Goal: Task Accomplishment & Management: Complete application form

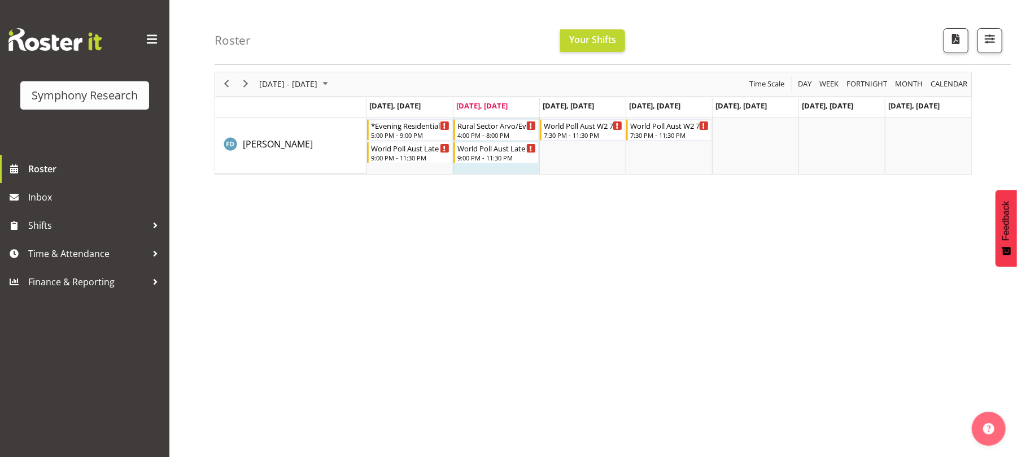
scroll to position [41, 0]
click at [111, 252] on span "Time & Attendance" at bounding box center [87, 253] width 119 height 17
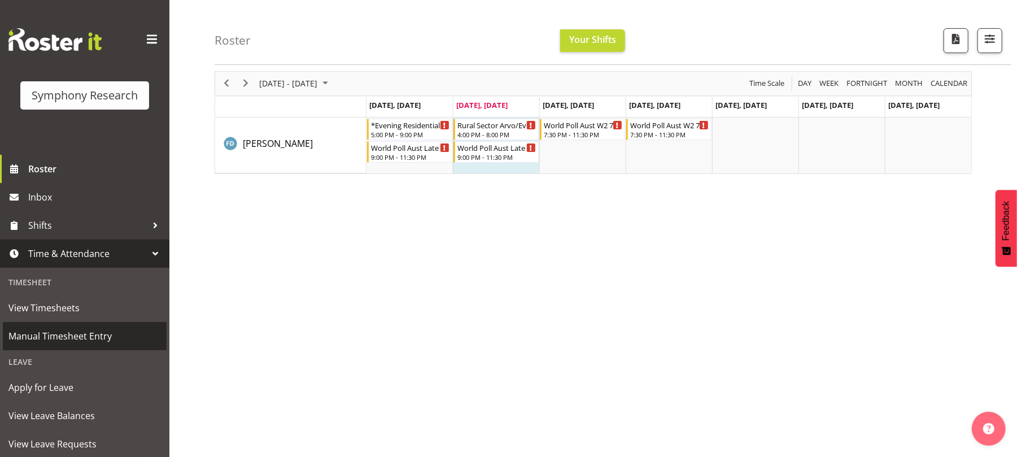
click at [100, 335] on span "Manual Timesheet Entry" at bounding box center [84, 335] width 152 height 17
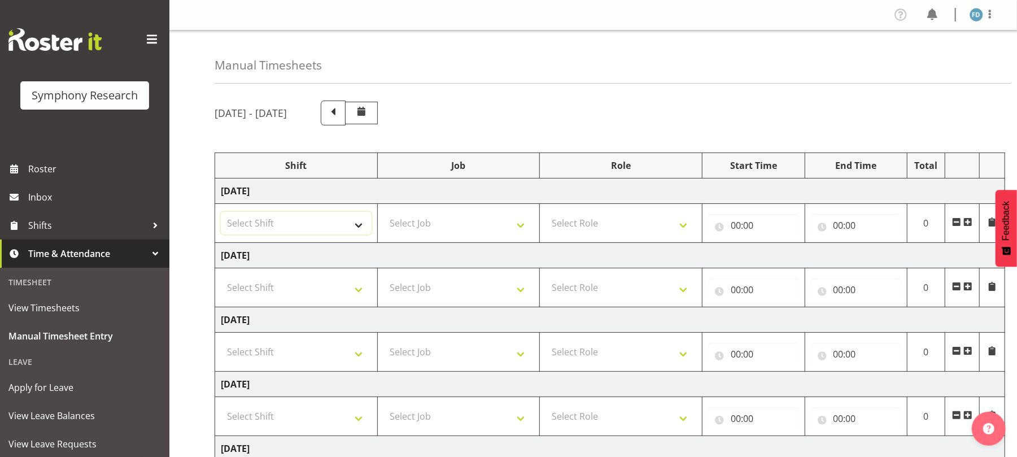
click at [361, 230] on select "Select Shift !!Weekend Residential (Roster IT Shift Label) *Business 9/10am ~ 4…" at bounding box center [296, 223] width 151 height 23
select select "56692"
click at [221, 213] on select "Select Shift !!Weekend Residential (Roster IT Shift Label) *Business 9/10am ~ 4…" at bounding box center [296, 223] width 151 height 23
click at [523, 226] on select "Select Job 550060 IF Admin 553492 World Poll Aus Wave 2 Main 2025 553493 World …" at bounding box center [458, 223] width 151 height 23
select select "10499"
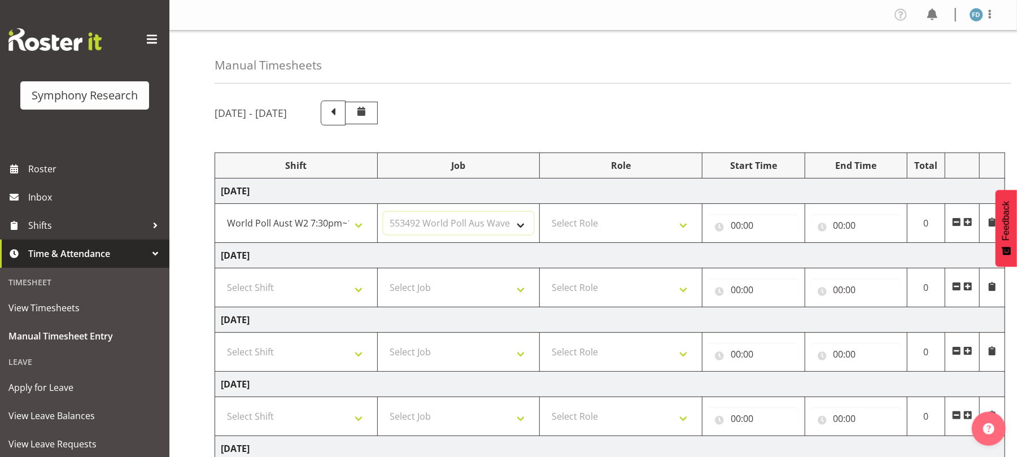
click at [383, 213] on select "Select Job 550060 IF Admin 553492 World Poll Aus Wave 2 Main 2025 553493 World …" at bounding box center [458, 223] width 151 height 23
click at [679, 226] on select "Select Role Briefing Interviewing" at bounding box center [620, 223] width 151 height 23
select select "47"
click at [545, 213] on select "Select Role Briefing Interviewing" at bounding box center [620, 223] width 151 height 23
click at [739, 224] on input "00:00" at bounding box center [753, 225] width 91 height 23
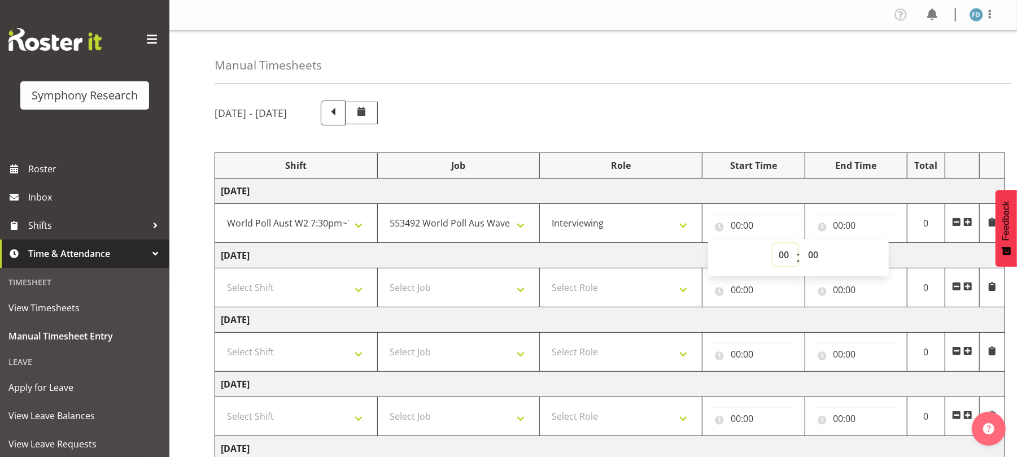
click at [786, 256] on select "00 01 02 03 04 05 06 07 08 09 10 11 12 13 14 15 16 17 18 19 20 21 22 23" at bounding box center [784, 254] width 25 height 23
select select "17"
click at [772, 244] on select "00 01 02 03 04 05 06 07 08 09 10 11 12 13 14 15 16 17 18 19 20 21 22 23" at bounding box center [784, 254] width 25 height 23
type input "17:00"
click at [812, 256] on select "00 01 02 03 04 05 06 07 08 09 10 11 12 13 14 15 16 17 18 19 20 21 22 23 24 25 2…" at bounding box center [814, 254] width 25 height 23
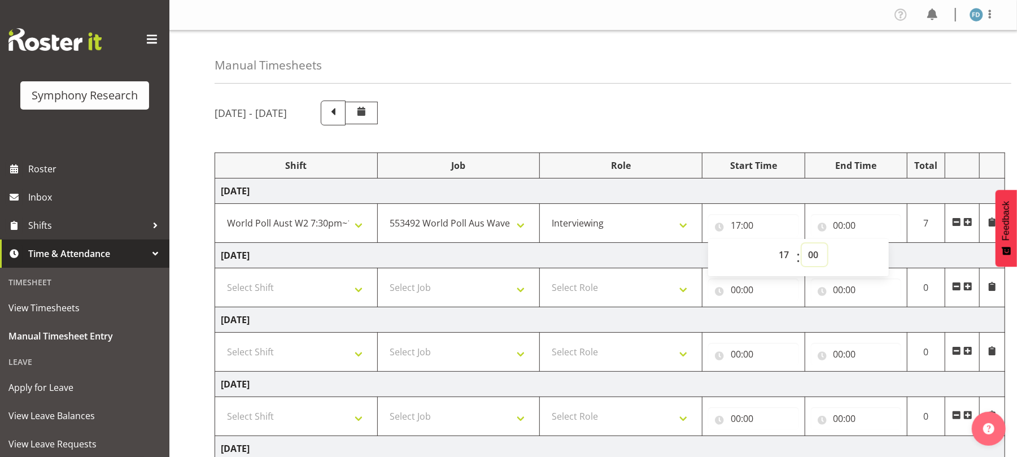
select select "20"
click at [802, 244] on select "00 01 02 03 04 05 06 07 08 09 10 11 12 13 14 15 16 17 18 19 20 21 22 23 24 25 2…" at bounding box center [814, 254] width 25 height 23
type input "17:20"
click at [836, 226] on input "00:00" at bounding box center [856, 225] width 91 height 23
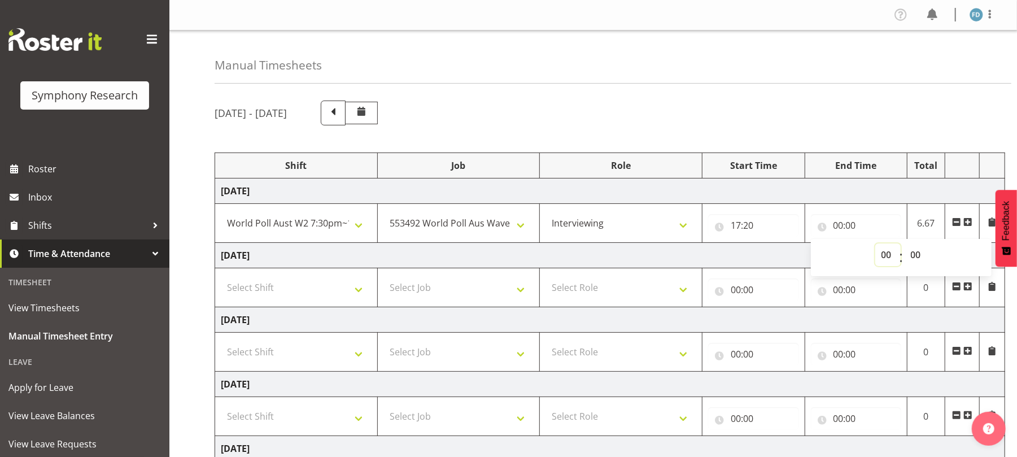
click at [884, 261] on select "00 01 02 03 04 05 06 07 08 09 10 11 12 13 14 15 16 17 18 19 20 21 22 23" at bounding box center [887, 254] width 25 height 23
select select "20"
click at [875, 244] on select "00 01 02 03 04 05 06 07 08 09 10 11 12 13 14 15 16 17 18 19 20 21 22 23" at bounding box center [887, 254] width 25 height 23
type input "20:00"
click at [918, 256] on select "00 01 02 03 04 05 06 07 08 09 10 11 12 13 14 15 16 17 18 19 20 21 22 23 24 25 2…" at bounding box center [916, 254] width 25 height 23
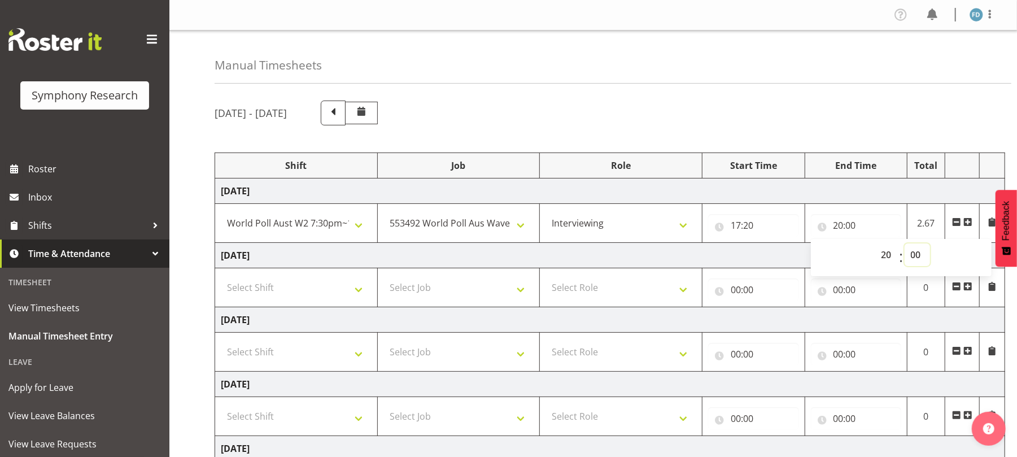
select select "50"
click at [904, 244] on select "00 01 02 03 04 05 06 07 08 09 10 11 12 13 14 15 16 17 18 19 20 21 22 23 24 25 2…" at bounding box center [916, 254] width 25 height 23
type input "20:50"
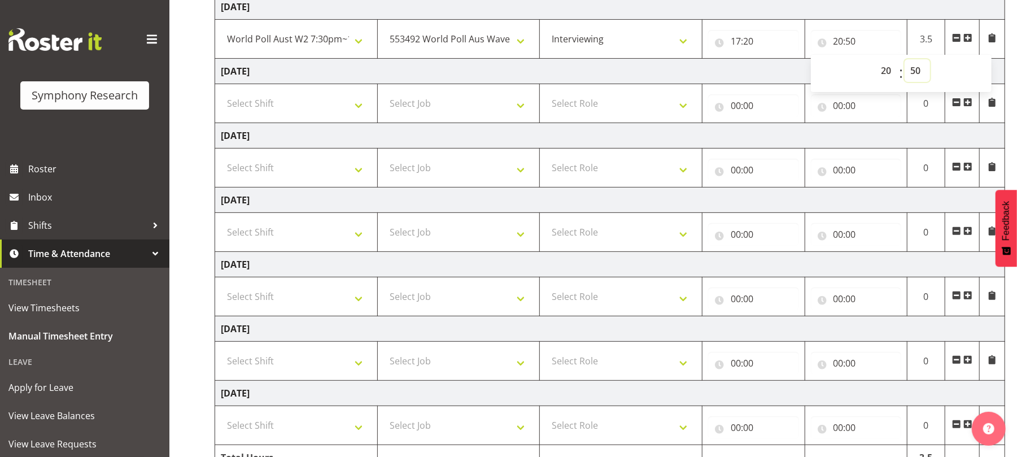
scroll to position [251, 0]
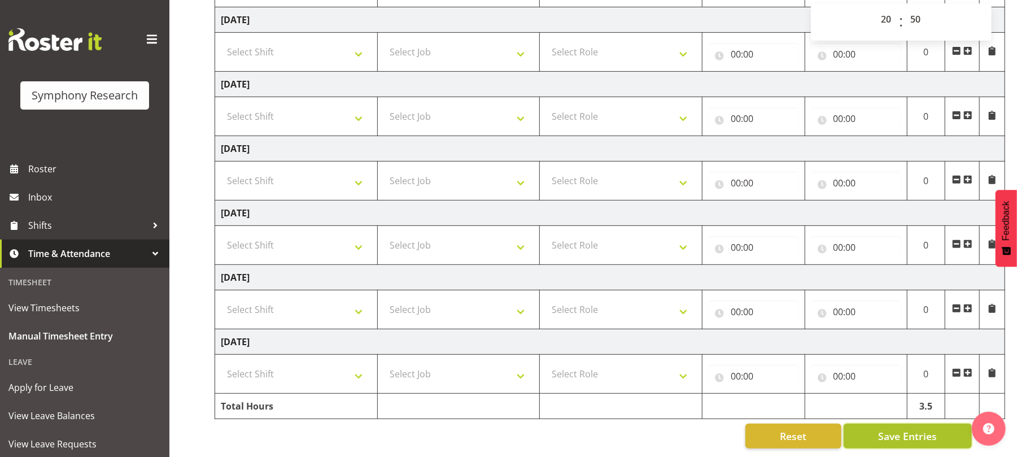
click at [910, 429] on span "Save Entries" at bounding box center [907, 436] width 59 height 15
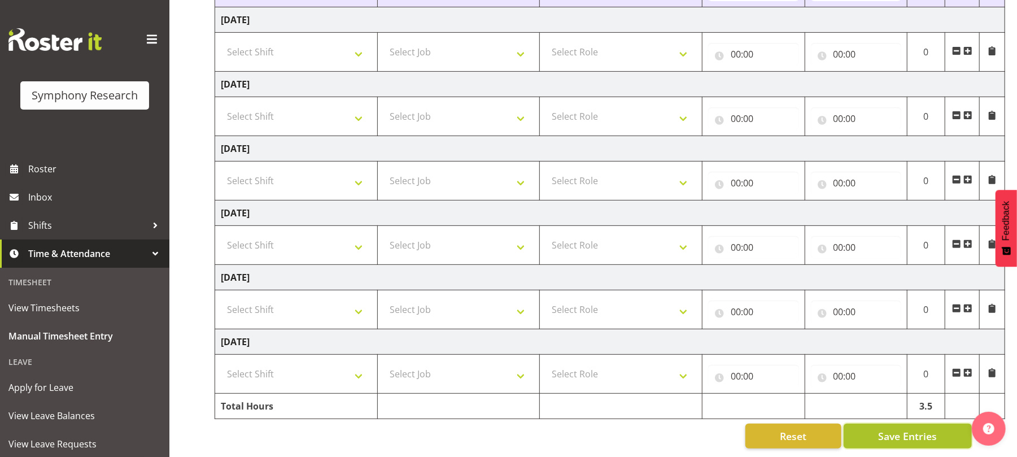
click at [897, 429] on span "Save Entries" at bounding box center [907, 436] width 59 height 15
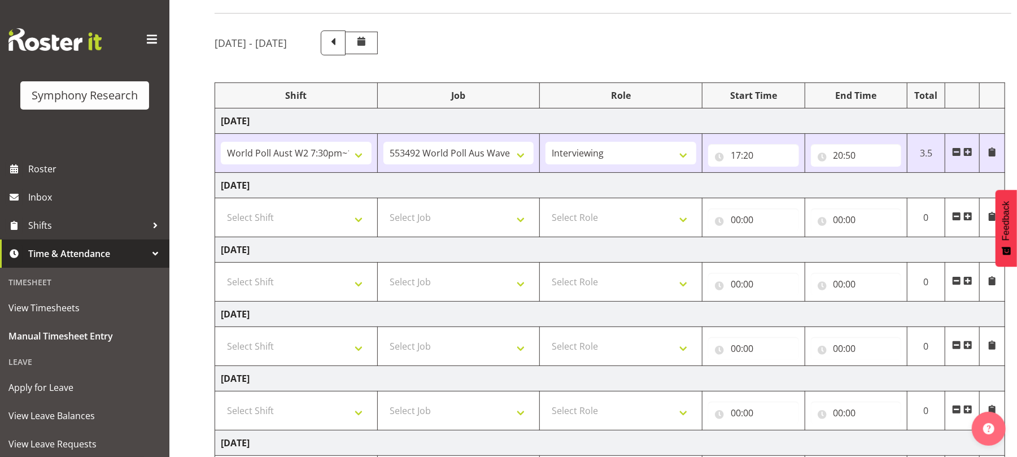
scroll to position [69, 0]
click at [360, 225] on select "Select Shift !!Weekend Residential (Roster IT Shift Label) *Business 9/10am ~ 4…" at bounding box center [296, 218] width 151 height 23
select select "81298"
click at [221, 208] on select "Select Shift !!Weekend Residential (Roster IT Shift Label) *Business 9/10am ~ 4…" at bounding box center [296, 218] width 151 height 23
click at [526, 228] on select "Select Job 550060 IF Admin 553492 World Poll Aus Wave 2 Main 2025 553493 World …" at bounding box center [458, 218] width 151 height 23
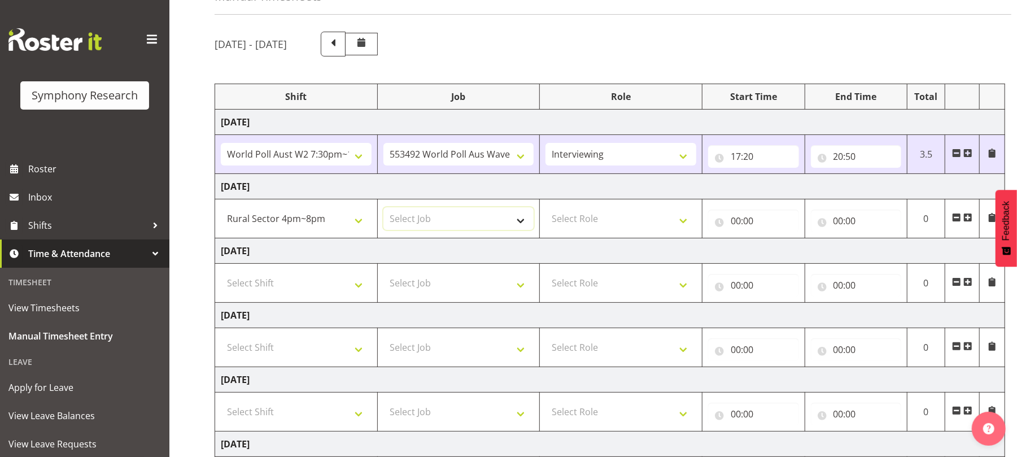
select select "10587"
click at [383, 208] on select "Select Job 550060 IF Admin 553492 World Poll Aus Wave 2 Main 2025 553493 World …" at bounding box center [458, 218] width 151 height 23
click at [684, 220] on select "Select Role Briefing Interviewing" at bounding box center [620, 218] width 151 height 23
select select "47"
click at [545, 208] on select "Select Role Briefing Interviewing" at bounding box center [620, 218] width 151 height 23
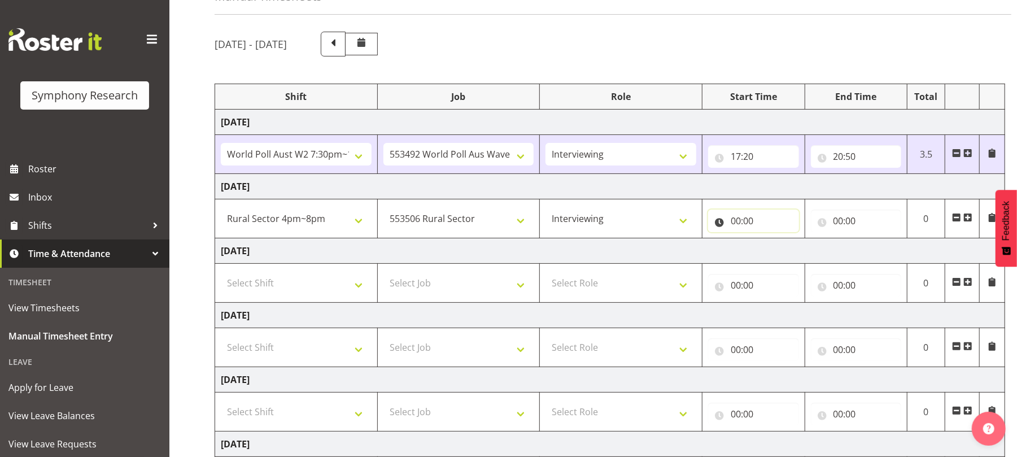
click at [740, 220] on input "00:00" at bounding box center [753, 220] width 91 height 23
click at [785, 249] on select "00 01 02 03 04 05 06 07 08 09 10 11 12 13 14 15 16 17 18 19 20 21 22 23" at bounding box center [784, 250] width 25 height 23
select select "17"
click at [772, 240] on select "00 01 02 03 04 05 06 07 08 09 10 11 12 13 14 15 16 17 18 19 20 21 22 23" at bounding box center [784, 250] width 25 height 23
type input "17:00"
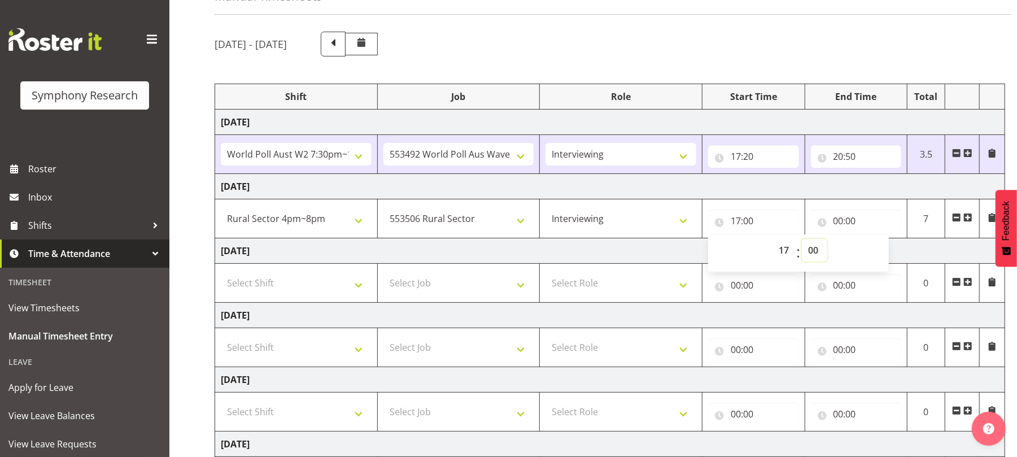
click at [816, 252] on select "00 01 02 03 04 05 06 07 08 09 10 11 12 13 14 15 16 17 18 19 20 21 22 23 24 25 2…" at bounding box center [814, 250] width 25 height 23
select select "30"
click at [802, 240] on select "00 01 02 03 04 05 06 07 08 09 10 11 12 13 14 15 16 17 18 19 20 21 22 23 24 25 2…" at bounding box center [814, 250] width 25 height 23
type input "17:30"
click at [838, 224] on input "00:00" at bounding box center [856, 220] width 91 height 23
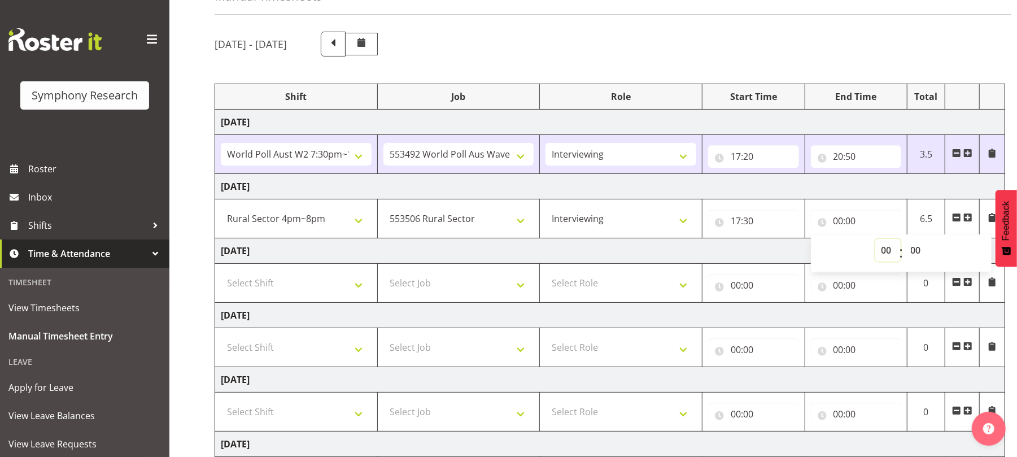
click at [884, 254] on select "00 01 02 03 04 05 06 07 08 09 10 11 12 13 14 15 16 17 18 19 20 21 22 23" at bounding box center [887, 250] width 25 height 23
select select "18"
click at [875, 240] on select "00 01 02 03 04 05 06 07 08 09 10 11 12 13 14 15 16 17 18 19 20 21 22 23" at bounding box center [887, 250] width 25 height 23
type input "18:00"
click at [912, 250] on select "00 01 02 03 04 05 06 07 08 09 10 11 12 13 14 15 16 17 18 19 20 21 22 23 24 25 2…" at bounding box center [916, 250] width 25 height 23
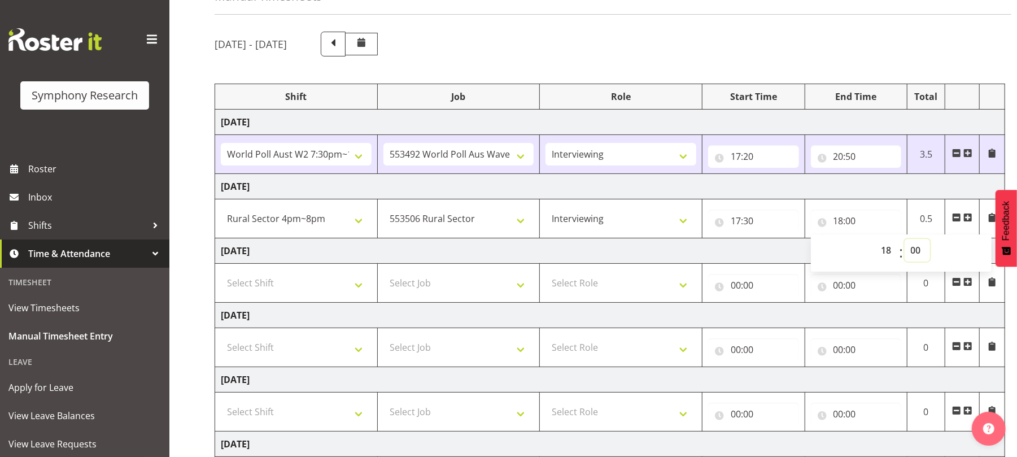
select select "50"
click at [904, 240] on select "00 01 02 03 04 05 06 07 08 09 10 11 12 13 14 15 16 17 18 19 20 21 22 23 24 25 2…" at bounding box center [916, 250] width 25 height 23
type input "18:50"
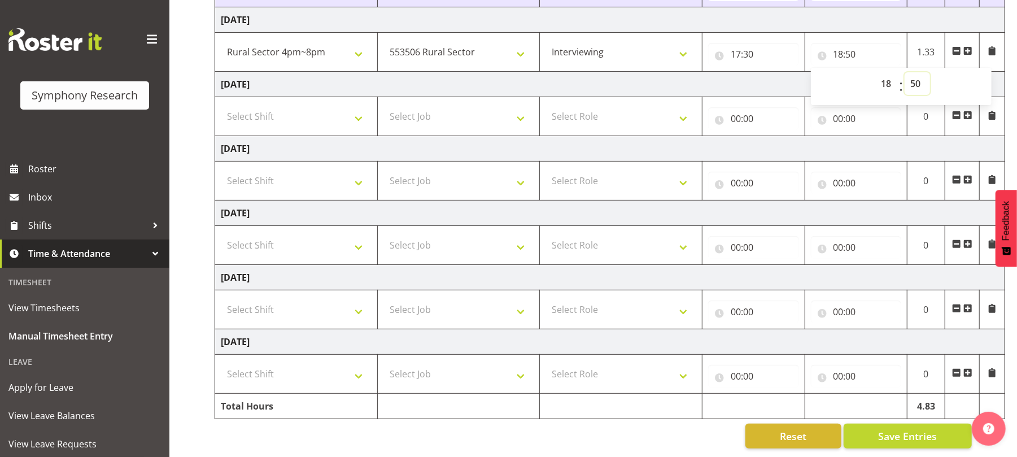
scroll to position [251, 0]
click at [902, 429] on span "Save Entries" at bounding box center [907, 436] width 59 height 15
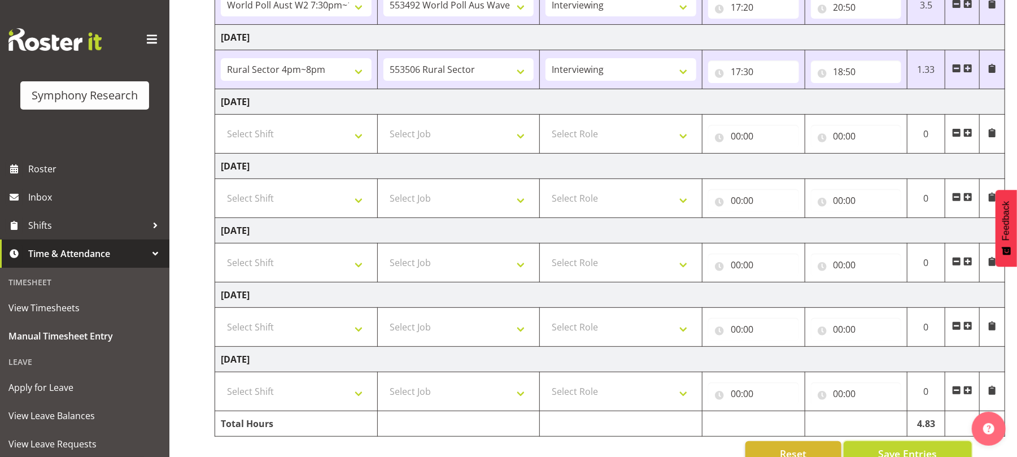
scroll to position [217, 0]
click at [967, 71] on span at bounding box center [967, 69] width 9 height 9
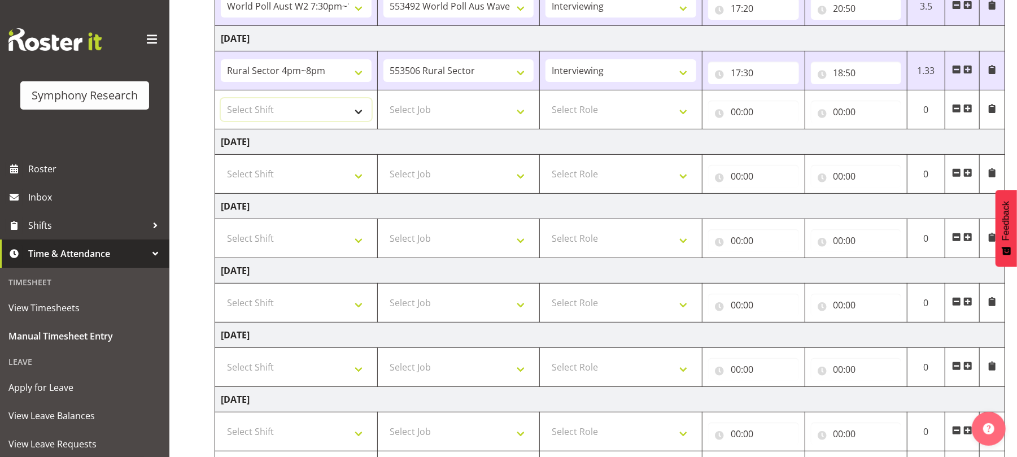
click at [358, 118] on select "Select Shift !!Weekend Residential (Roster IT Shift Label) *Business 9/10am ~ 4…" at bounding box center [296, 109] width 151 height 23
select select "56692"
click at [221, 100] on select "Select Shift !!Weekend Residential (Roster IT Shift Label) *Business 9/10am ~ 4…" at bounding box center [296, 109] width 151 height 23
click at [522, 116] on select "Select Job 550060 IF Admin 553492 World Poll Aus Wave 2 Main 2025 553493 World …" at bounding box center [458, 109] width 151 height 23
select select "10499"
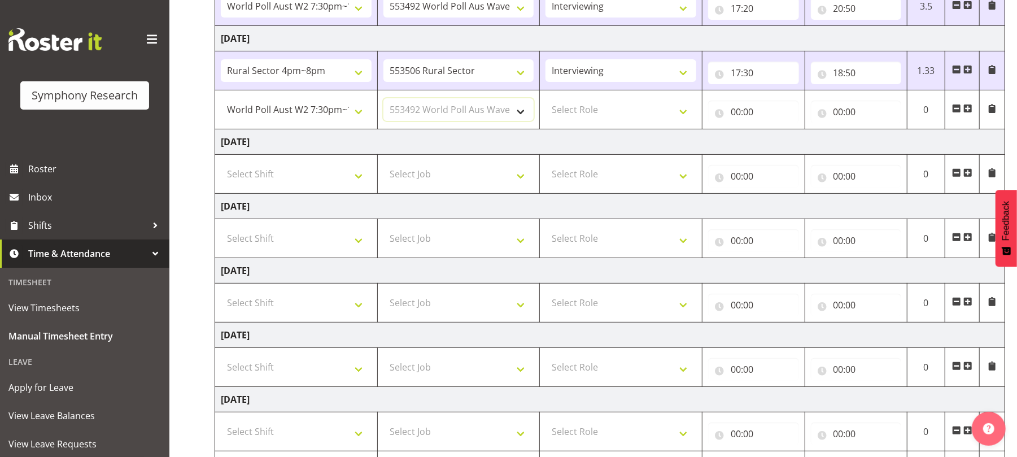
click at [383, 100] on select "Select Job 550060 IF Admin 553492 World Poll Aus Wave 2 Main 2025 553493 World …" at bounding box center [458, 109] width 151 height 23
click at [688, 112] on select "Select Role Briefing Interviewing" at bounding box center [620, 109] width 151 height 23
select select "47"
click at [545, 100] on select "Select Role Briefing Interviewing" at bounding box center [620, 109] width 151 height 23
click at [736, 114] on input "00:00" at bounding box center [753, 111] width 91 height 23
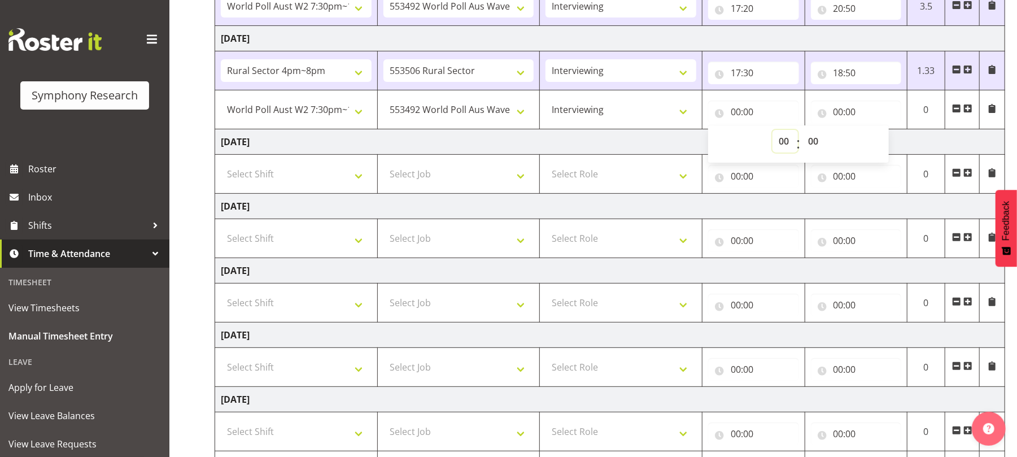
click at [782, 143] on select "00 01 02 03 04 05 06 07 08 09 10 11 12 13 14 15 16 17 18 19 20 21 22 23" at bounding box center [784, 141] width 25 height 23
select select "18"
click at [772, 132] on select "00 01 02 03 04 05 06 07 08 09 10 11 12 13 14 15 16 17 18 19 20 21 22 23" at bounding box center [784, 141] width 25 height 23
type input "18:00"
click at [812, 143] on select "00 01 02 03 04 05 06 07 08 09 10 11 12 13 14 15 16 17 18 19 20 21 22 23 24 25 2…" at bounding box center [814, 141] width 25 height 23
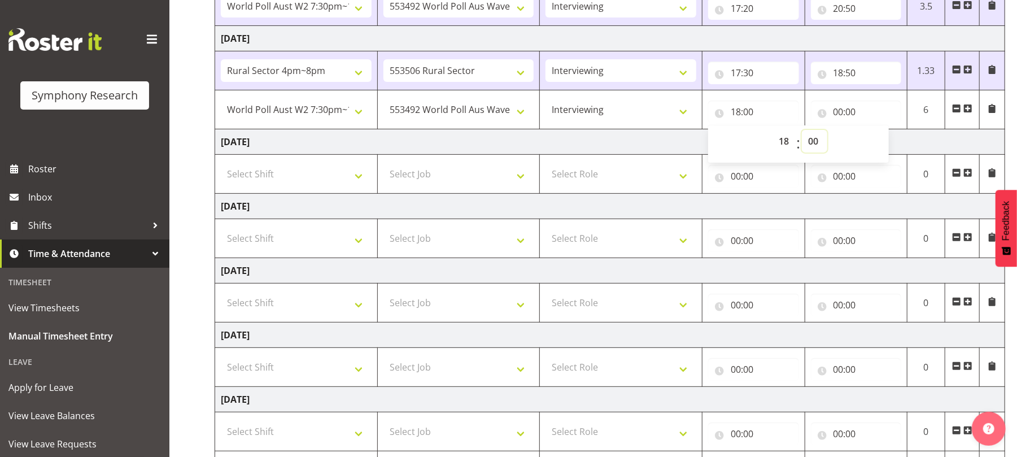
select select "50"
click at [802, 132] on select "00 01 02 03 04 05 06 07 08 09 10 11 12 13 14 15 16 17 18 19 20 21 22 23 24 25 2…" at bounding box center [814, 141] width 25 height 23
type input "18:50"
click at [839, 114] on input "00:00" at bounding box center [856, 111] width 91 height 23
click at [884, 142] on select "00 01 02 03 04 05 06 07 08 09 10 11 12 13 14 15 16 17 18 19 20 21 22 23" at bounding box center [887, 141] width 25 height 23
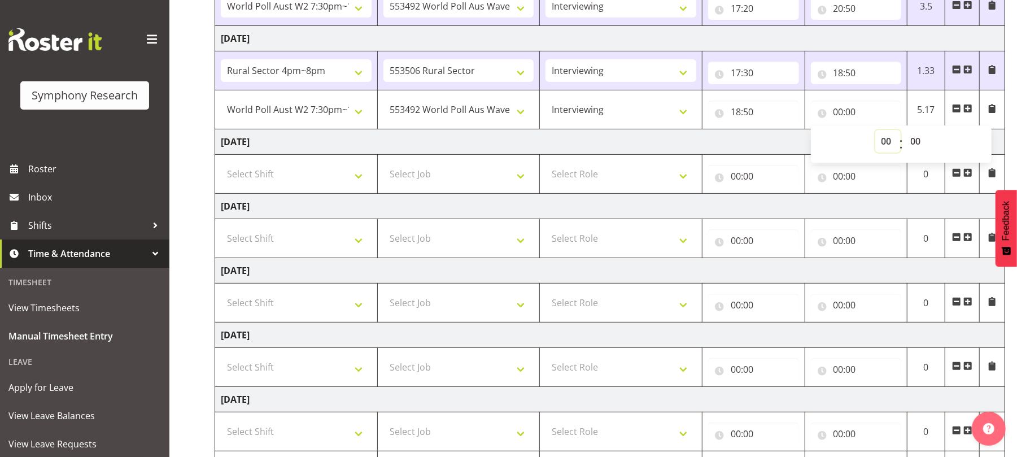
select select "21"
click at [875, 132] on select "00 01 02 03 04 05 06 07 08 09 10 11 12 13 14 15 16 17 18 19 20 21 22 23" at bounding box center [887, 141] width 25 height 23
type input "21:00"
click at [915, 149] on select "00 01 02 03 04 05 06 07 08 09 10 11 12 13 14 15 16 17 18 19 20 21 22 23 24 25 2…" at bounding box center [916, 141] width 25 height 23
select select "15"
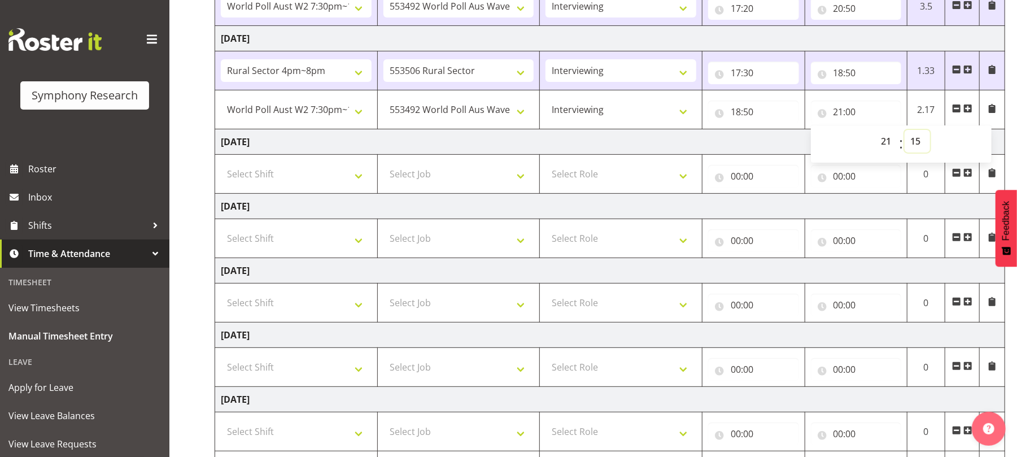
click at [904, 132] on select "00 01 02 03 04 05 06 07 08 09 10 11 12 13 14 15 16 17 18 19 20 21 22 23 24 25 2…" at bounding box center [916, 141] width 25 height 23
type input "21:15"
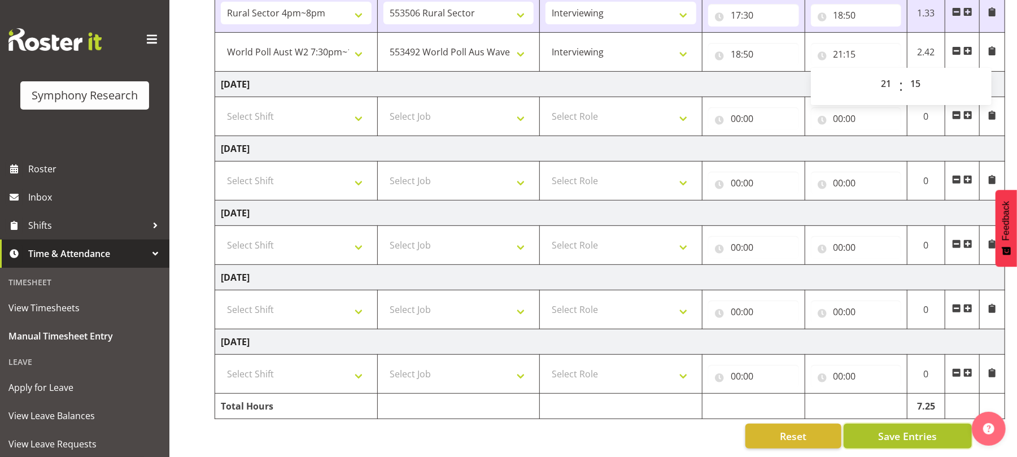
click at [911, 430] on span "Save Entries" at bounding box center [907, 436] width 59 height 15
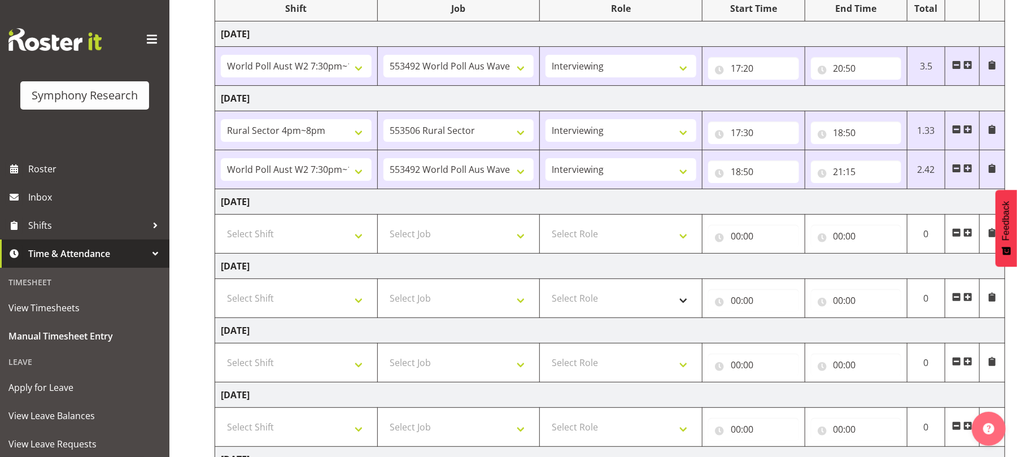
scroll to position [156, 0]
click at [969, 171] on span at bounding box center [967, 168] width 9 height 9
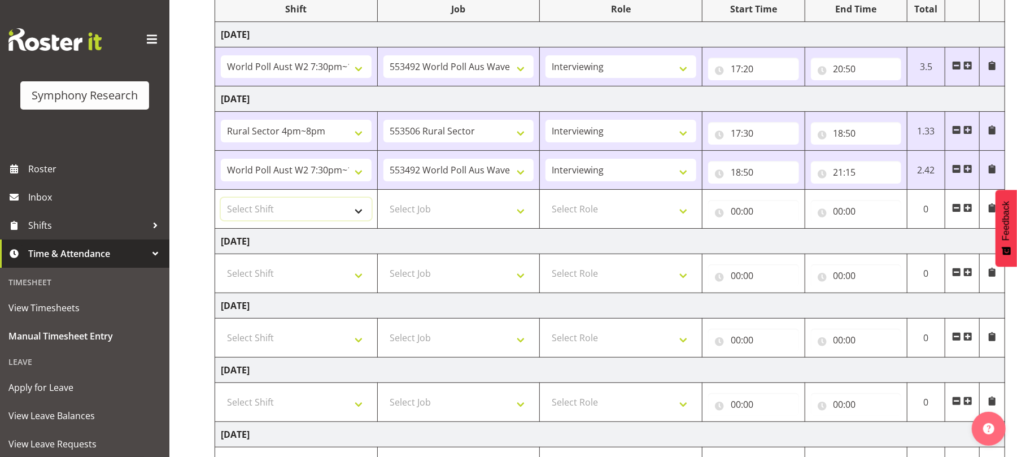
click at [357, 220] on select "Select Shift !!Weekend Residential (Roster IT Shift Label) *Business 9/10am ~ 4…" at bounding box center [296, 209] width 151 height 23
select select "56692"
click at [221, 199] on select "Select Shift !!Weekend Residential (Roster IT Shift Label) *Business 9/10am ~ 4…" at bounding box center [296, 209] width 151 height 23
click at [519, 212] on select "Select Job 550060 IF Admin 553492 World Poll Aus Wave 2 Main 2025 553493 World …" at bounding box center [458, 209] width 151 height 23
select select "10499"
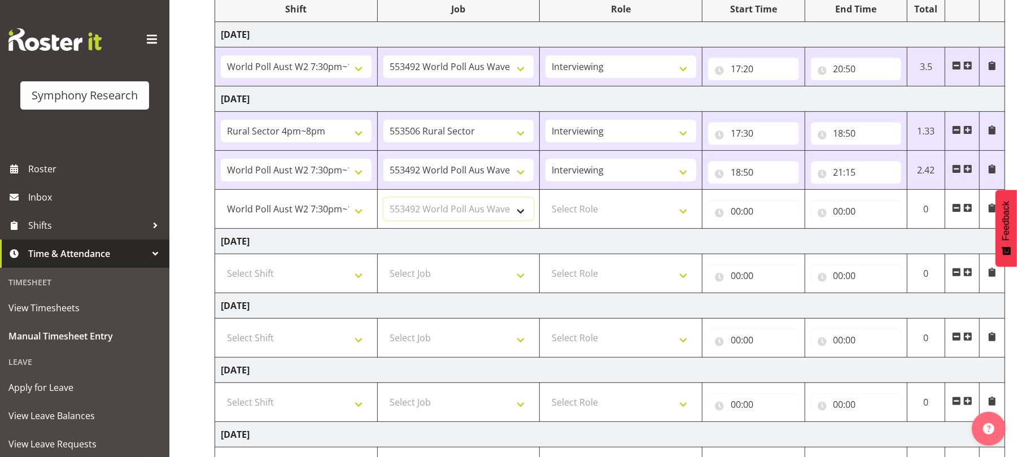
click at [383, 199] on select "Select Job 550060 IF Admin 553492 World Poll Aus Wave 2 Main 2025 553493 World …" at bounding box center [458, 209] width 151 height 23
click at [687, 213] on select "Select Role Briefing Interviewing" at bounding box center [620, 209] width 151 height 23
select select "47"
click at [545, 199] on select "Select Role Briefing Interviewing" at bounding box center [620, 209] width 151 height 23
click at [735, 212] on input "00:00" at bounding box center [753, 211] width 91 height 23
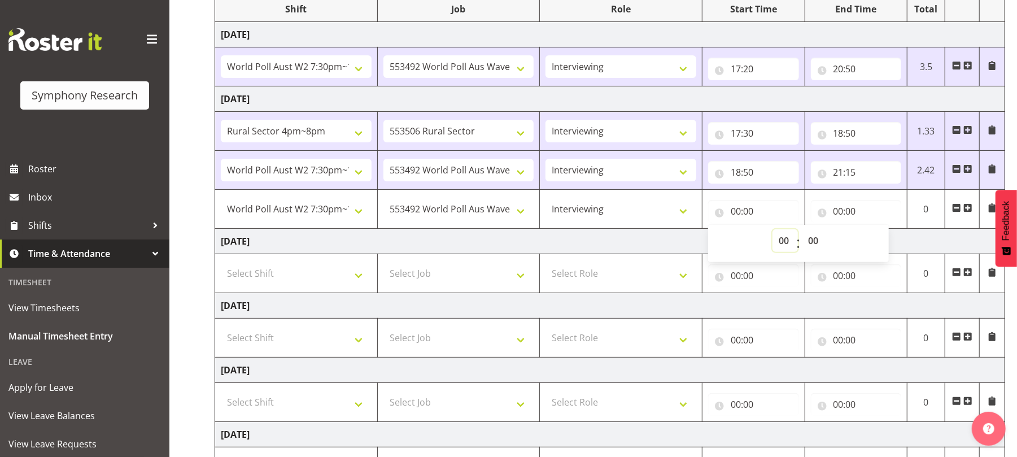
click at [782, 242] on select "00 01 02 03 04 05 06 07 08 09 10 11 12 13 14 15 16 17 18 19 20 21 22 23" at bounding box center [784, 240] width 25 height 23
select select "21"
click at [772, 231] on select "00 01 02 03 04 05 06 07 08 09 10 11 12 13 14 15 16 17 18 19 20 21 22 23" at bounding box center [784, 240] width 25 height 23
type input "21:00"
click at [782, 183] on input "18:50" at bounding box center [753, 172] width 91 height 23
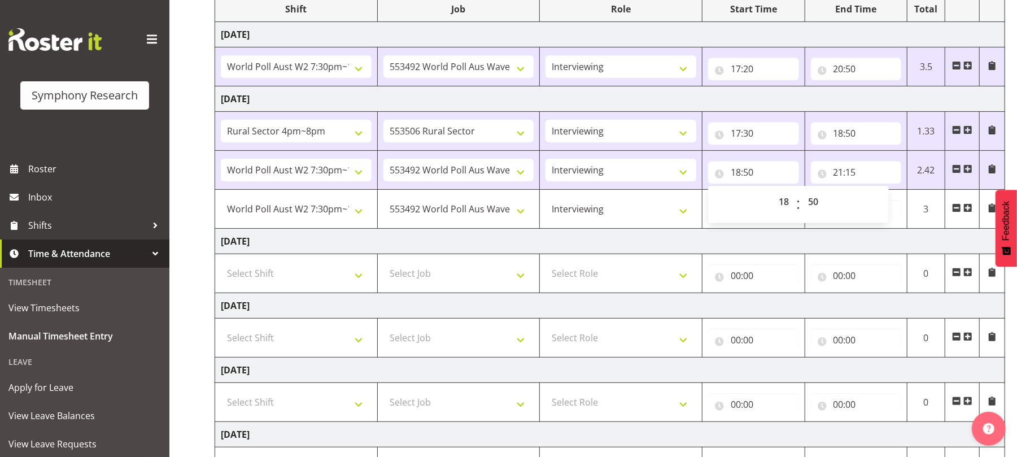
click at [774, 252] on td "[DATE]" at bounding box center [610, 241] width 790 height 25
click at [749, 215] on input "21:00" at bounding box center [753, 211] width 91 height 23
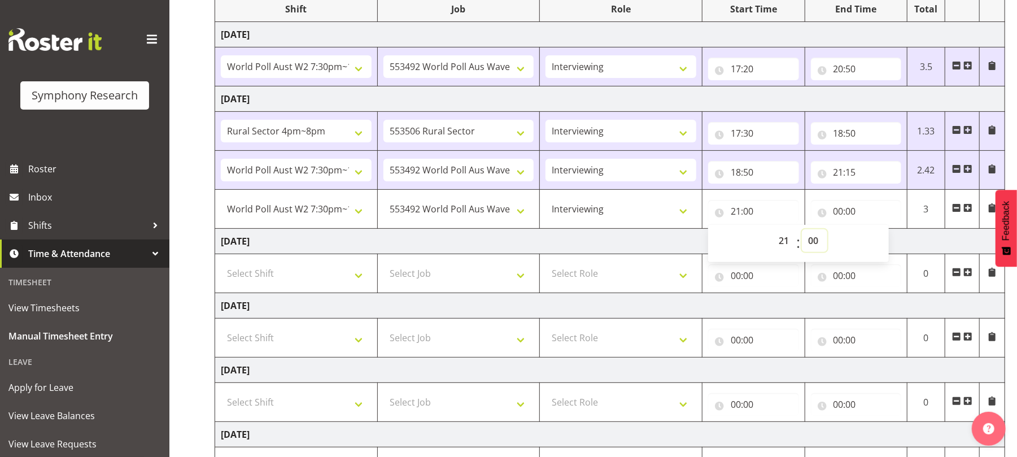
click at [813, 244] on select "00 01 02 03 04 05 06 07 08 09 10 11 12 13 14 15 16 17 18 19 20 21 22 23 24 25 2…" at bounding box center [814, 240] width 25 height 23
select select "45"
click at [802, 231] on select "00 01 02 03 04 05 06 07 08 09 10 11 12 13 14 15 16 17 18 19 20 21 22 23 24 25 2…" at bounding box center [814, 240] width 25 height 23
type input "21:45"
click at [836, 210] on input "00:00" at bounding box center [856, 211] width 91 height 23
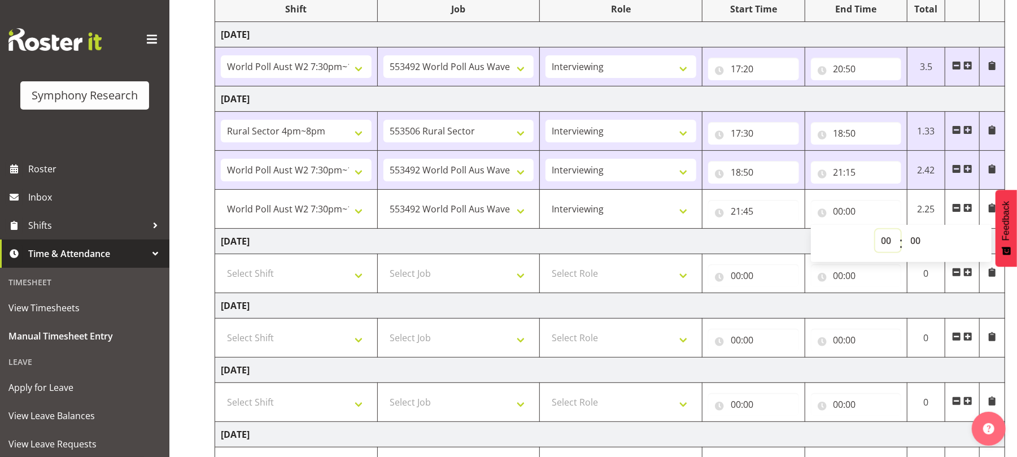
click at [888, 242] on select "00 01 02 03 04 05 06 07 08 09 10 11 12 13 14 15 16 17 18 19 20 21 22 23" at bounding box center [887, 240] width 25 height 23
select select "23"
click at [875, 231] on select "00 01 02 03 04 05 06 07 08 09 10 11 12 13 14 15 16 17 18 19 20 21 22 23" at bounding box center [887, 240] width 25 height 23
type input "23:00"
click at [912, 240] on select "00 01 02 03 04 05 06 07 08 09 10 11 12 13 14 15 16 17 18 19 20 21 22 23 24 25 2…" at bounding box center [916, 240] width 25 height 23
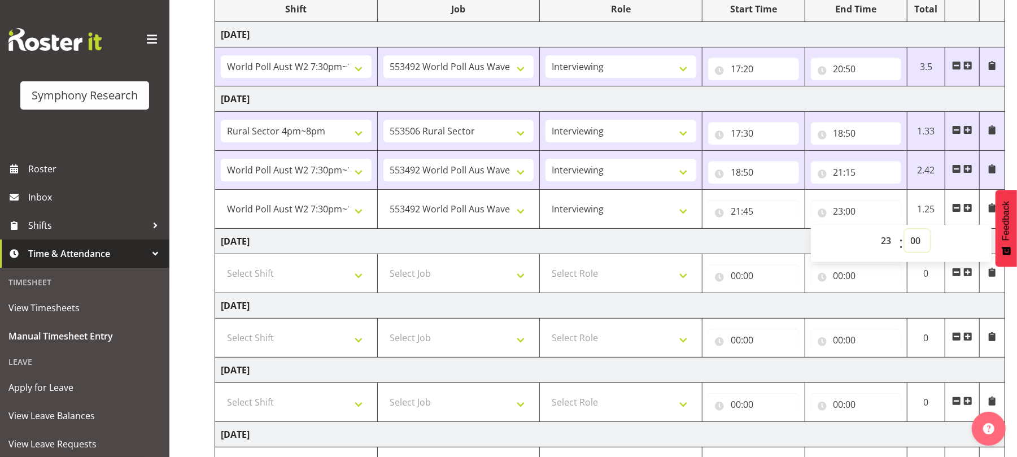
select select "30"
click at [904, 231] on select "00 01 02 03 04 05 06 07 08 09 10 11 12 13 14 15 16 17 18 19 20 21 22 23 24 25 2…" at bounding box center [916, 240] width 25 height 23
type input "23:30"
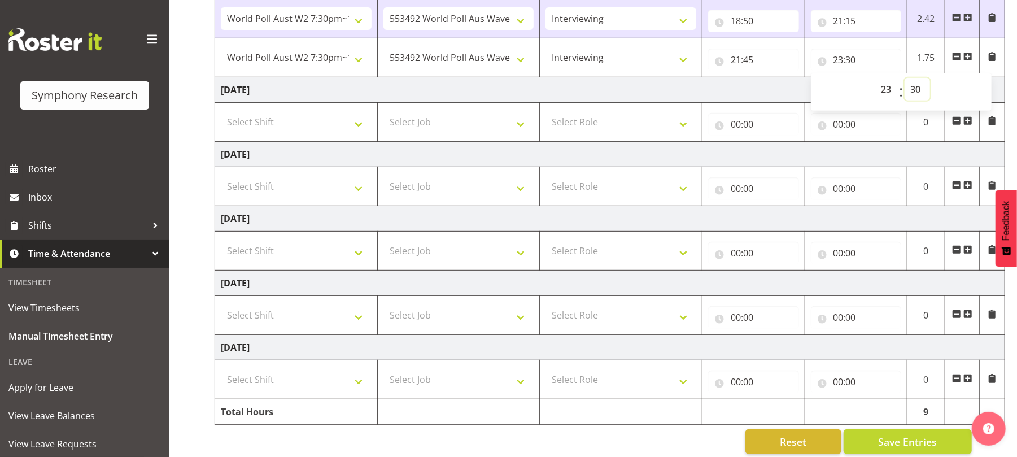
scroll to position [329, 0]
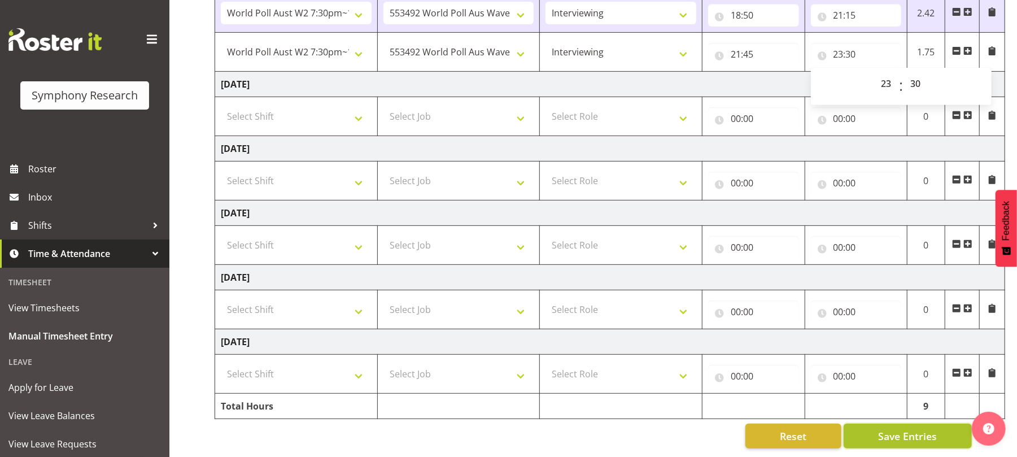
click at [910, 430] on span "Save Entries" at bounding box center [907, 436] width 59 height 15
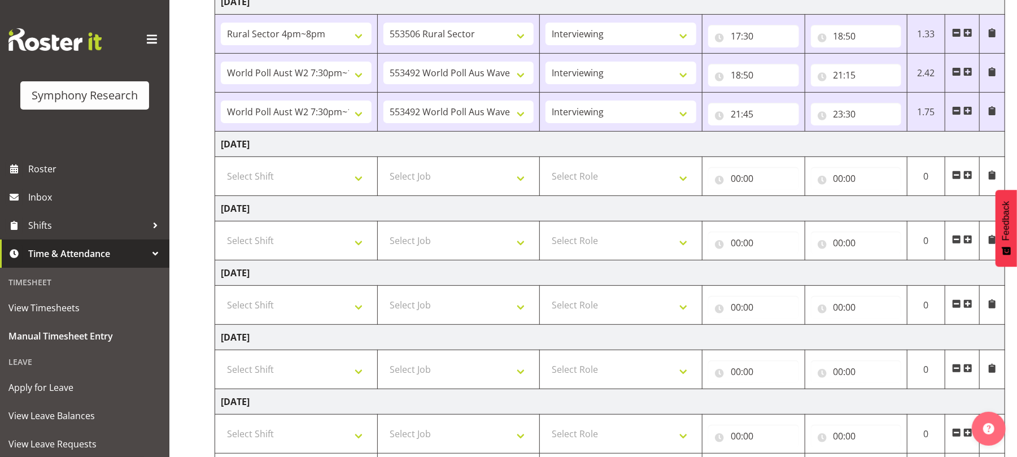
scroll to position [280, 0]
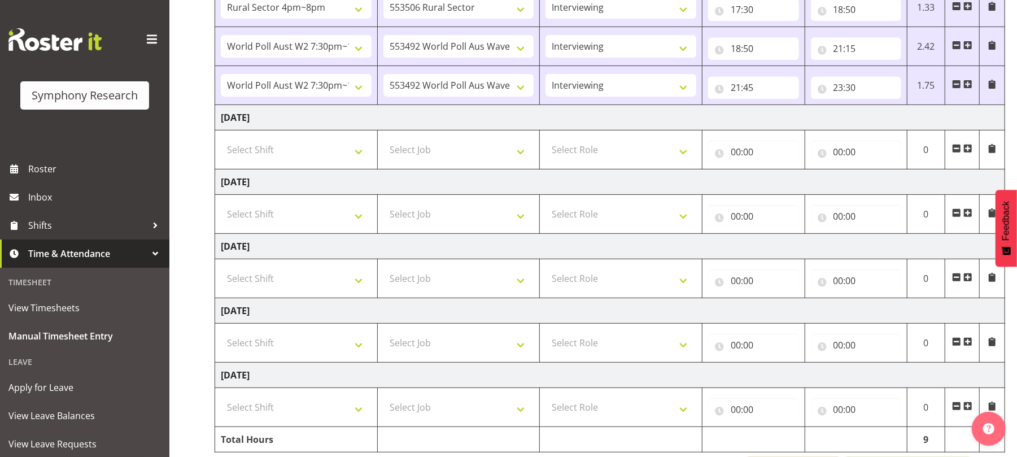
click at [647, 317] on td "[DATE]" at bounding box center [610, 310] width 790 height 25
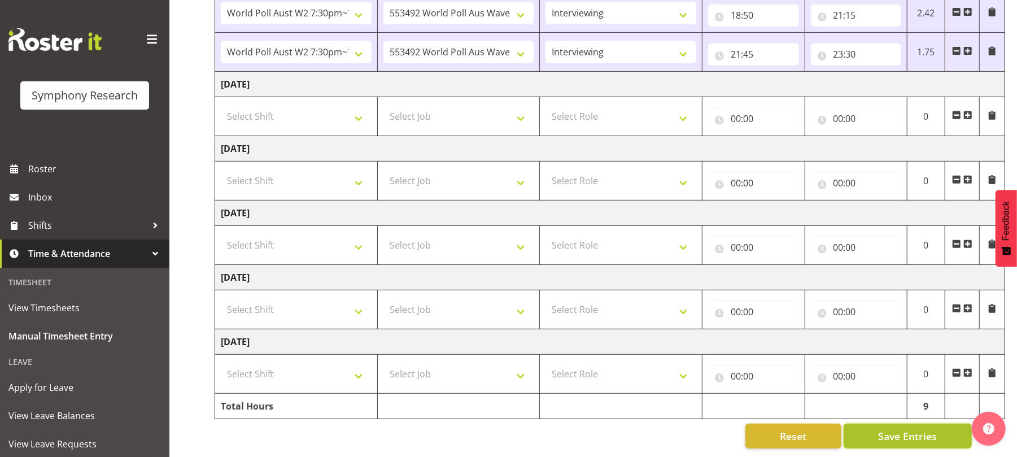
click at [890, 429] on span "Save Entries" at bounding box center [907, 436] width 59 height 15
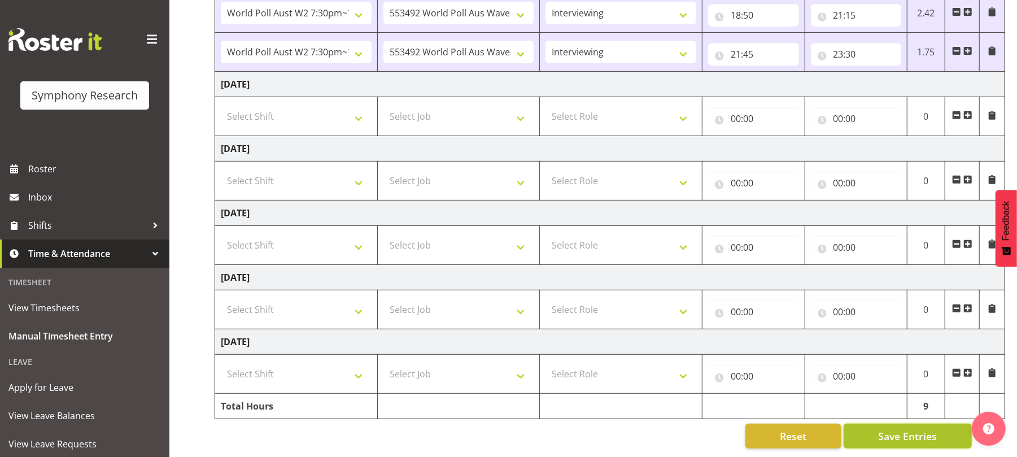
click at [906, 436] on button "Save Entries" at bounding box center [908, 435] width 128 height 25
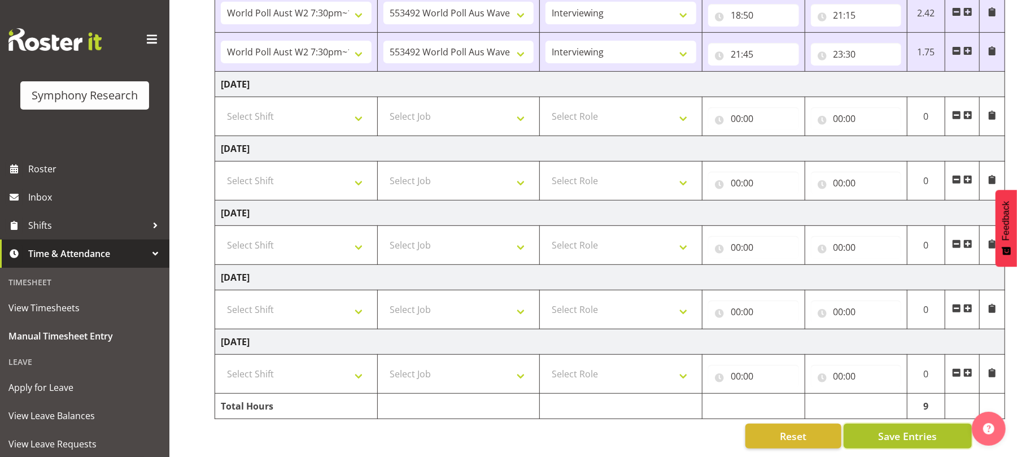
click at [906, 436] on button "Save Entries" at bounding box center [908, 435] width 128 height 25
click at [908, 429] on span "Save Entries" at bounding box center [907, 436] width 59 height 15
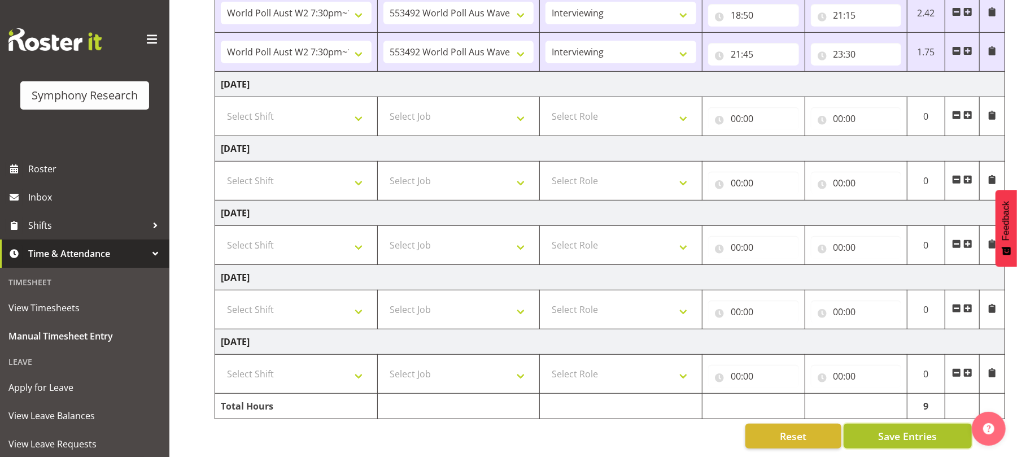
click at [908, 429] on span "Save Entries" at bounding box center [907, 436] width 59 height 15
click at [901, 429] on span "Save Entries" at bounding box center [907, 436] width 59 height 15
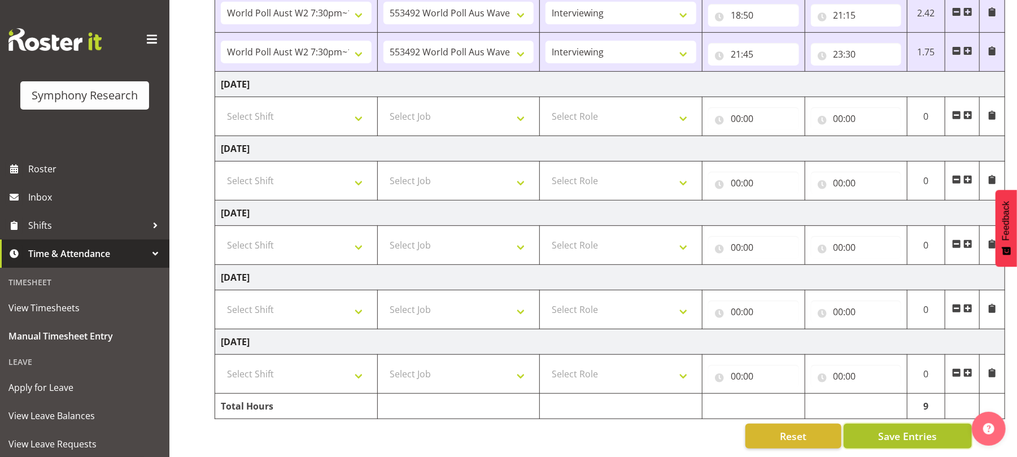
click at [901, 429] on span "Save Entries" at bounding box center [907, 436] width 59 height 15
click at [893, 429] on span "Save Entries" at bounding box center [907, 436] width 59 height 15
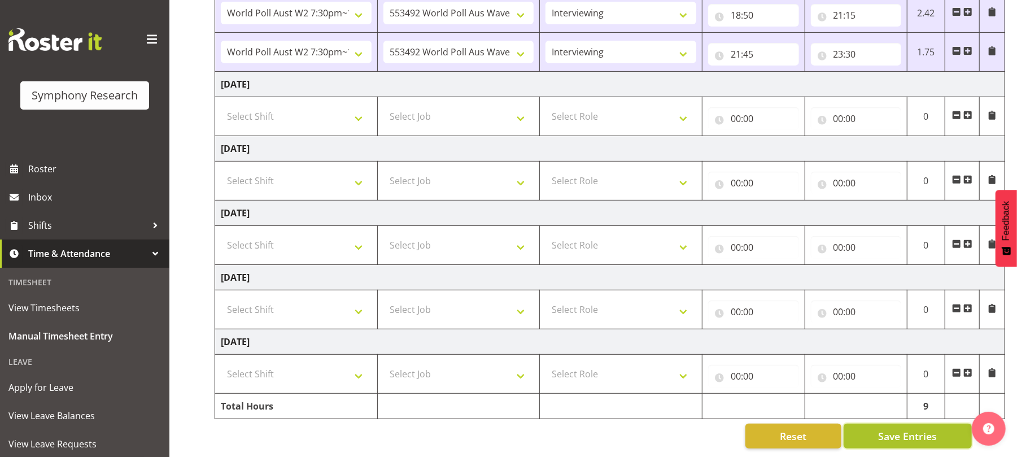
click at [893, 429] on span "Save Entries" at bounding box center [907, 436] width 59 height 15
click at [915, 429] on span "Save Entries" at bounding box center [907, 436] width 59 height 15
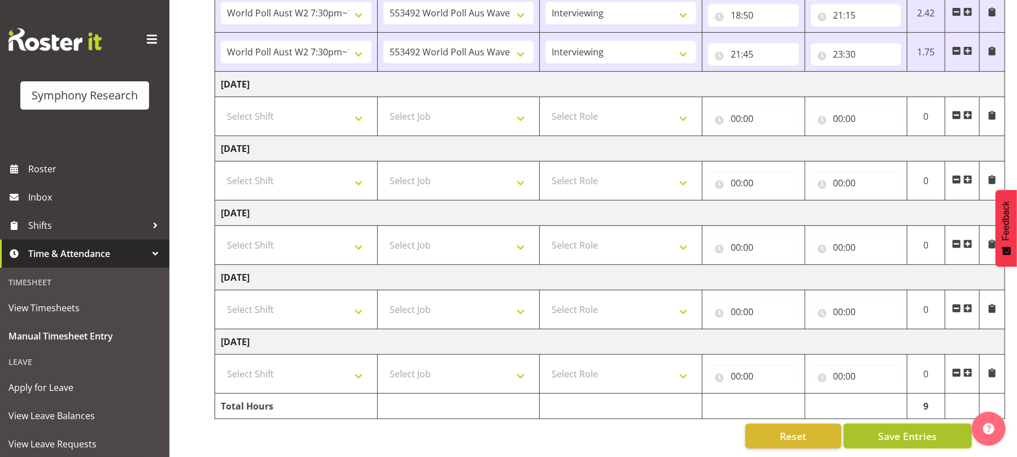
click at [915, 429] on span "Save Entries" at bounding box center [907, 436] width 59 height 15
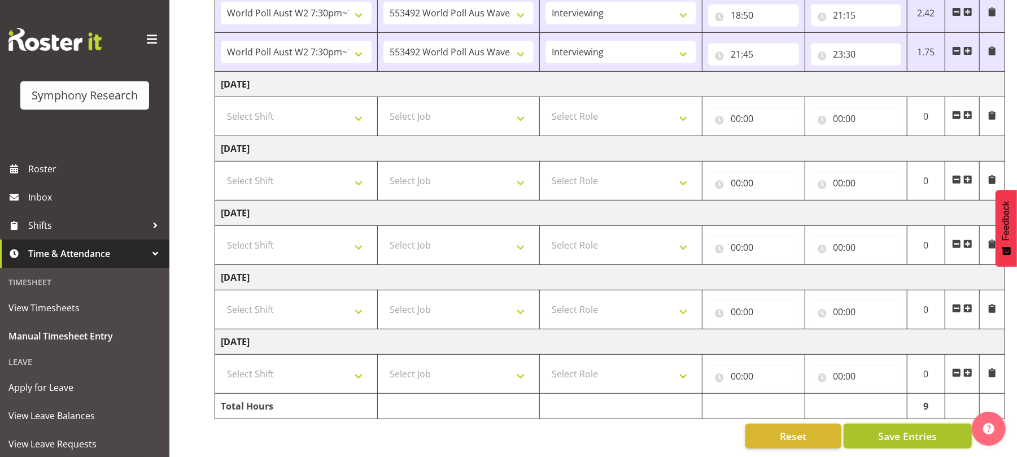
click at [906, 429] on span "Save Entries" at bounding box center [907, 436] width 59 height 15
click at [899, 429] on span "Save Entries" at bounding box center [907, 436] width 59 height 15
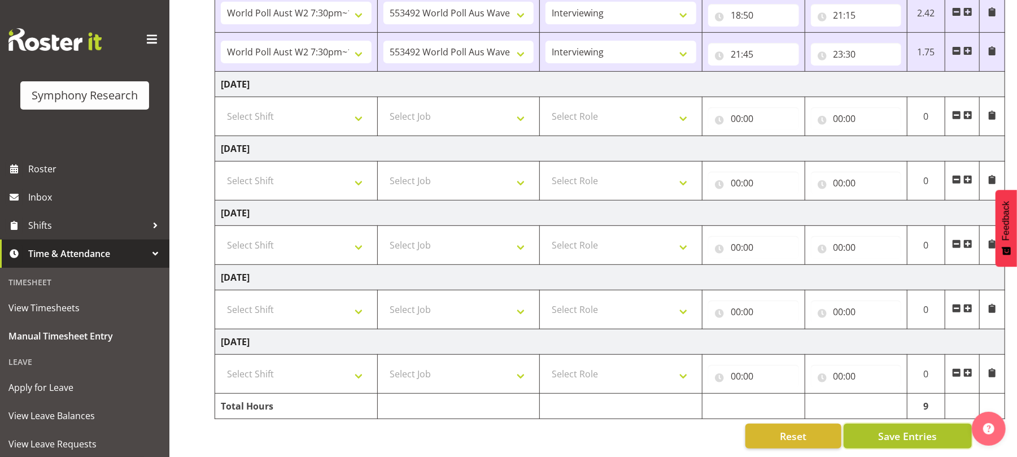
click at [899, 429] on span "Save Entries" at bounding box center [907, 436] width 59 height 15
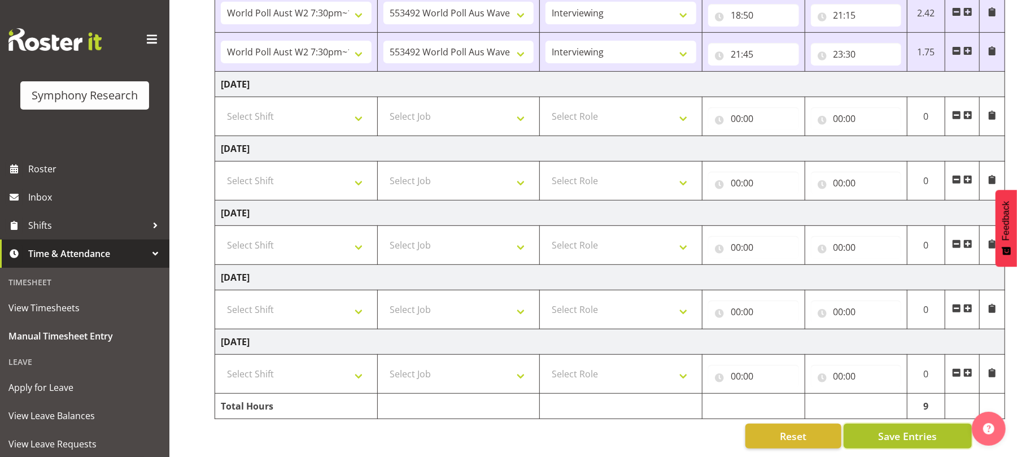
click at [904, 429] on span "Save Entries" at bounding box center [907, 436] width 59 height 15
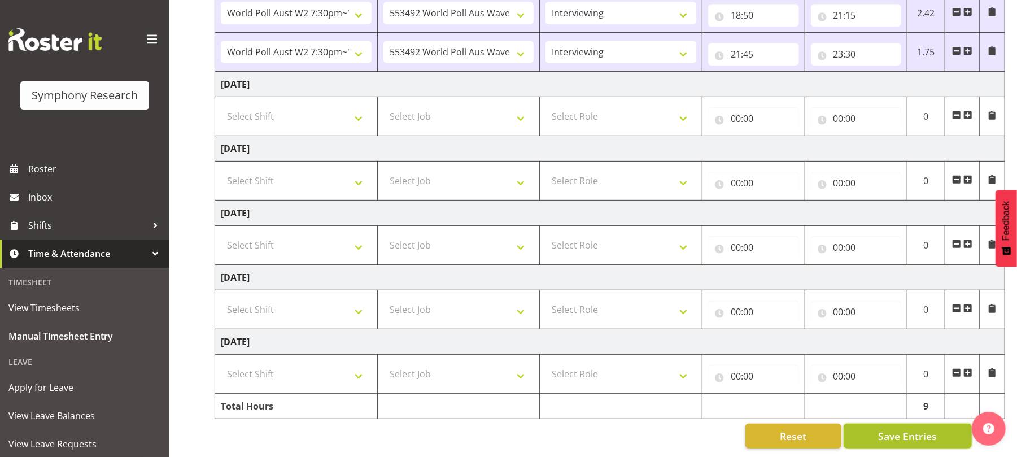
click at [904, 429] on span "Save Entries" at bounding box center [907, 436] width 59 height 15
click at [898, 429] on span "Save Entries" at bounding box center [907, 436] width 59 height 15
click at [913, 429] on span "Save Entries" at bounding box center [907, 436] width 59 height 15
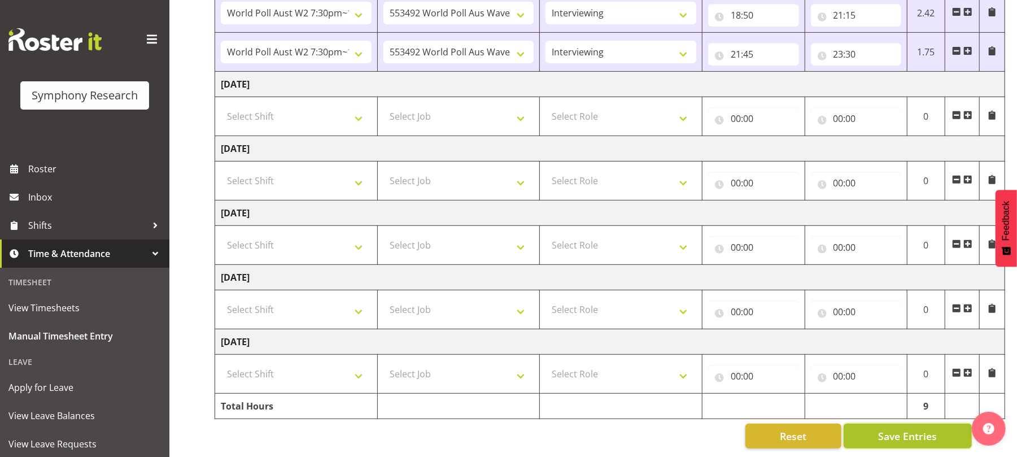
click at [913, 429] on span "Save Entries" at bounding box center [907, 436] width 59 height 15
click at [906, 429] on span "Save Entries" at bounding box center [907, 436] width 59 height 15
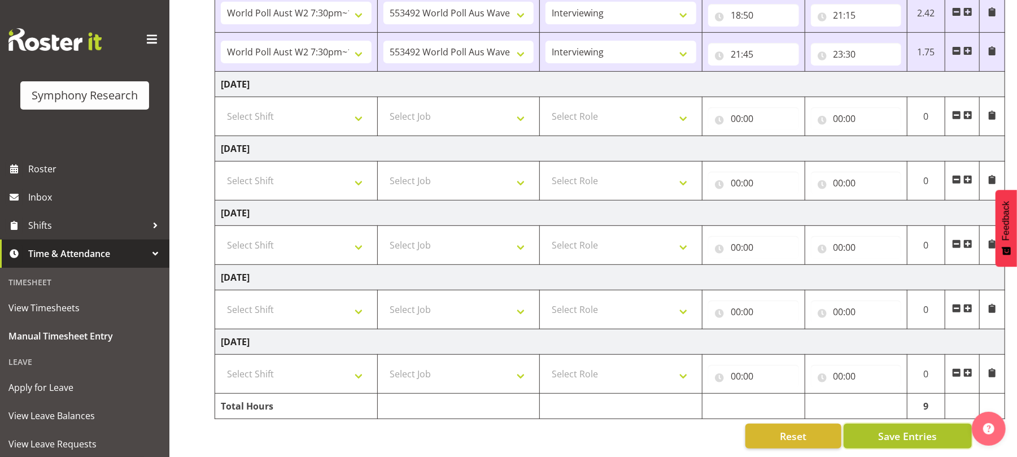
click at [906, 429] on span "Save Entries" at bounding box center [907, 436] width 59 height 15
click at [916, 429] on span "Save Entries" at bounding box center [907, 436] width 59 height 15
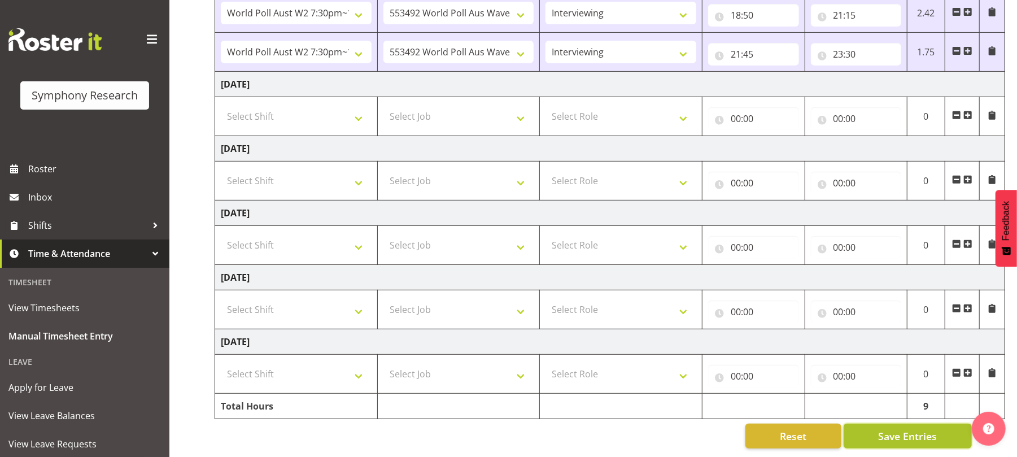
click at [916, 429] on span "Save Entries" at bounding box center [907, 436] width 59 height 15
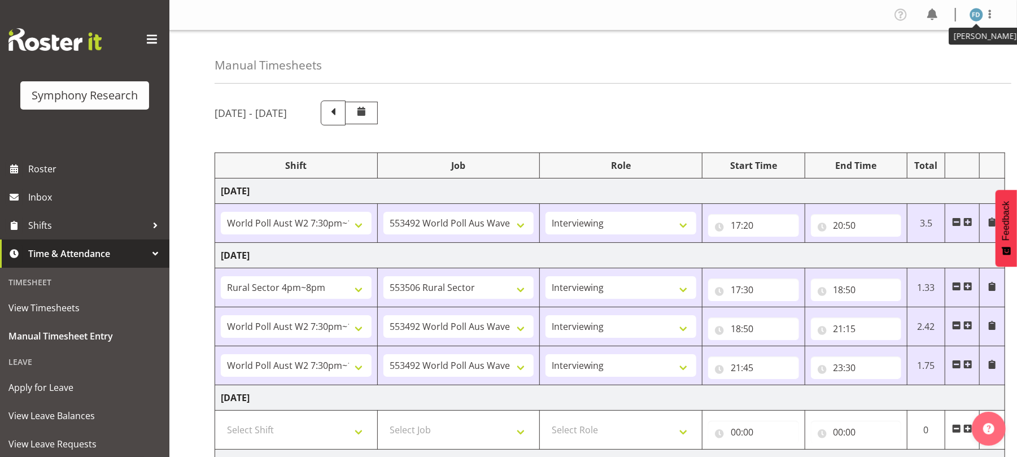
click at [980, 12] on img at bounding box center [976, 15] width 14 height 14
click at [925, 63] on link "Log Out" at bounding box center [942, 59] width 108 height 20
